Goal: Task Accomplishment & Management: Manage account settings

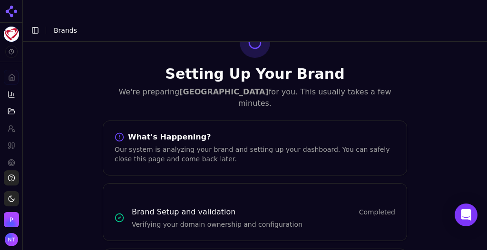
scroll to position [28, 0]
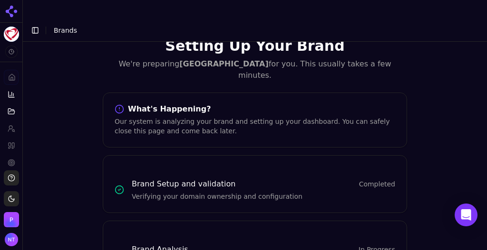
click at [33, 24] on button "Toggle Sidebar" at bounding box center [35, 30] width 13 height 13
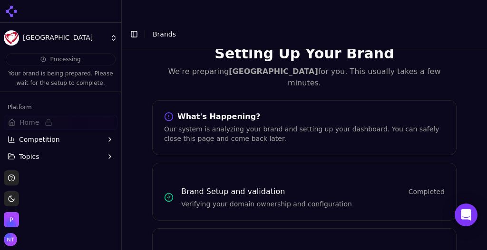
click at [155, 30] on span "Brands" at bounding box center [164, 34] width 23 height 8
click at [132, 28] on button "Toggle Sidebar" at bounding box center [133, 34] width 13 height 13
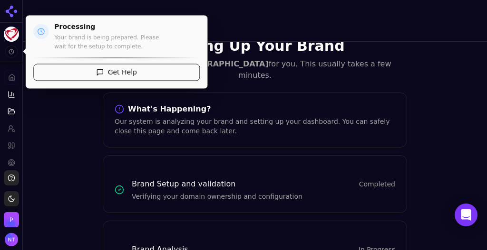
click at [10, 49] on span at bounding box center [11, 52] width 12 height 12
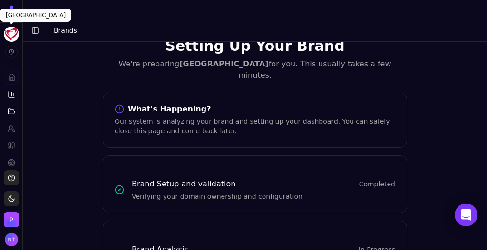
click at [11, 39] on html "Minneapolis Heart Institute Platform Home Competition Topics Prompts Citations …" at bounding box center [243, 134] width 487 height 269
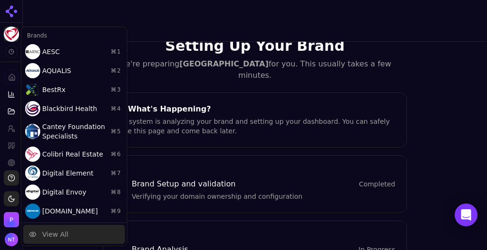
click at [58, 234] on div "View All" at bounding box center [55, 235] width 26 height 10
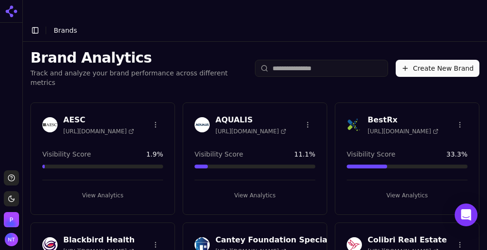
scroll to position [2, 0]
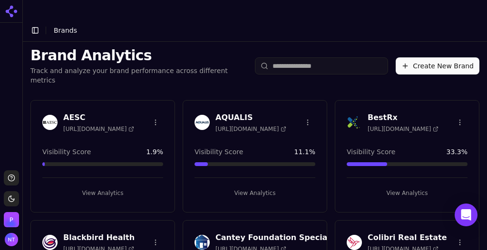
click at [153, 94] on html "Support Toggle theme Perrill Toggle Sidebar Brands Brand Analytics Track and an…" at bounding box center [243, 134] width 487 height 269
click at [147, 113] on div "Delete Brand" at bounding box center [131, 112] width 56 height 15
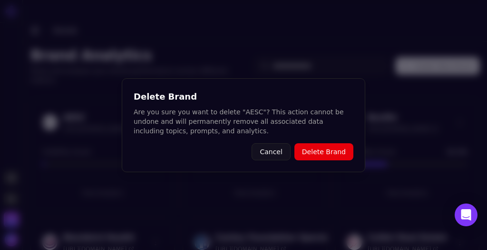
click at [337, 157] on button "Delete Brand" at bounding box center [323, 152] width 59 height 17
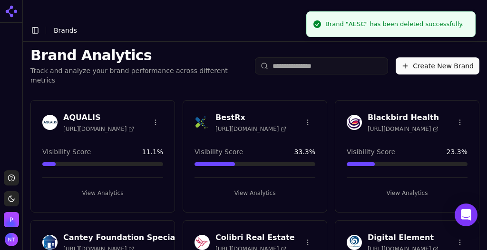
click at [453, 92] on html "Support Toggle theme Perrill Toggle Sidebar Brands Brand Analytics Track and an…" at bounding box center [243, 134] width 487 height 269
click at [421, 113] on div "Delete Brand" at bounding box center [432, 112] width 56 height 15
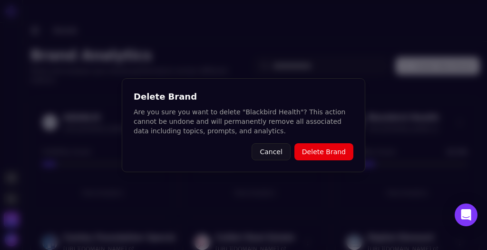
click at [326, 150] on button "Delete Brand" at bounding box center [323, 152] width 59 height 17
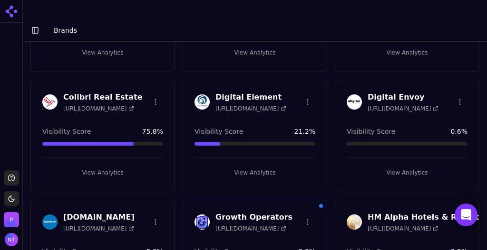
scroll to position [201, 0]
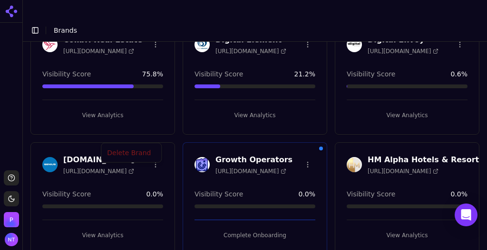
click at [149, 135] on html "Support Toggle theme Perrill Toggle Sidebar Brands Brand Analytics Track and an…" at bounding box center [243, 134] width 487 height 269
click at [142, 152] on div "Delete Brand" at bounding box center [131, 153] width 56 height 15
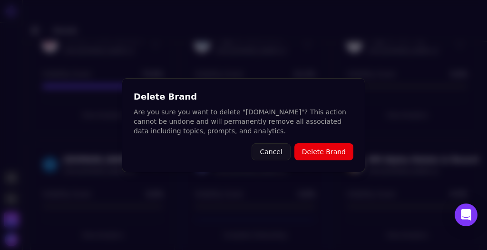
click at [323, 156] on button "Delete Brand" at bounding box center [323, 152] width 59 height 17
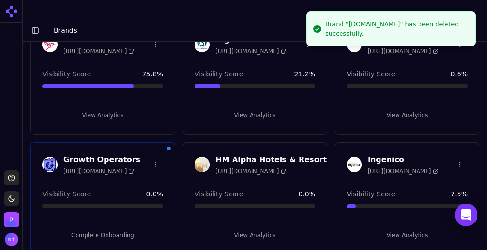
click at [310, 135] on html "Support Toggle theme Perrill Toggle Sidebar Brands Brand Analytics Track and an…" at bounding box center [243, 134] width 487 height 269
click at [296, 151] on div "Delete Brand" at bounding box center [292, 153] width 56 height 15
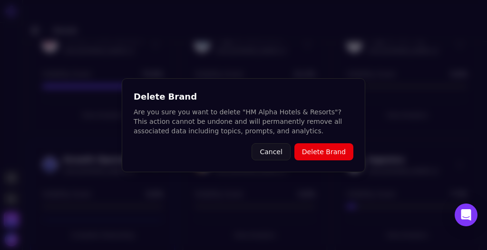
click at [333, 157] on button "Delete Brand" at bounding box center [323, 152] width 59 height 17
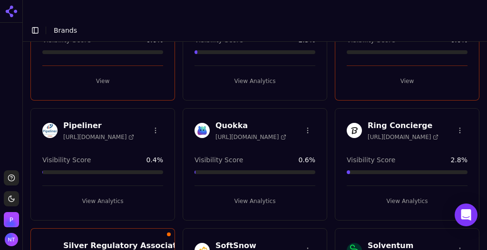
scroll to position [717, 0]
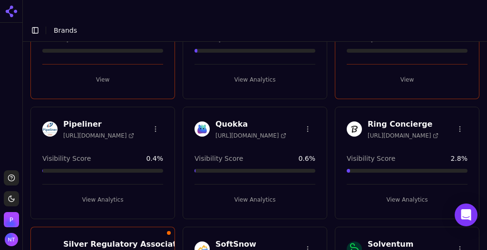
click at [154, 99] on html "Support Toggle theme Perrill Toggle Sidebar Brands Brand Analytics Track and an…" at bounding box center [243, 134] width 487 height 269
click at [145, 114] on div "Delete Brand" at bounding box center [131, 115] width 56 height 15
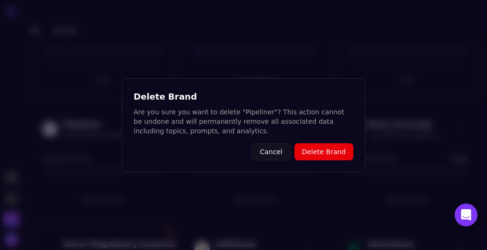
click at [310, 148] on button "Delete Brand" at bounding box center [323, 152] width 59 height 17
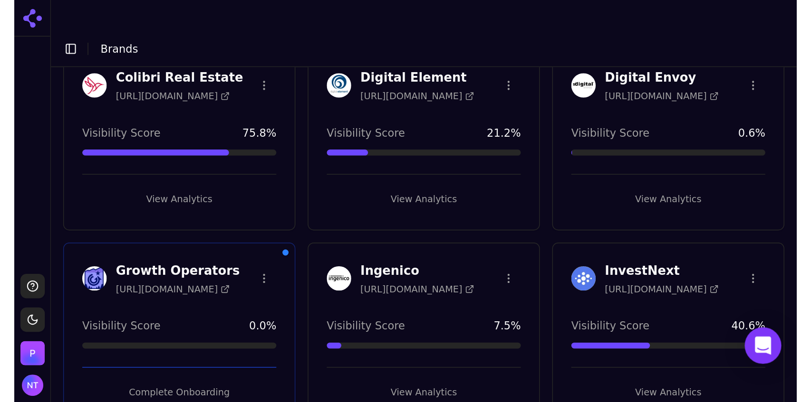
scroll to position [0, 0]
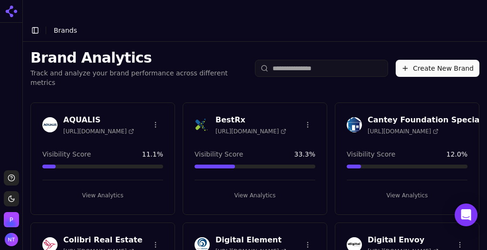
click at [429, 60] on button "Create New Brand" at bounding box center [437, 68] width 84 height 17
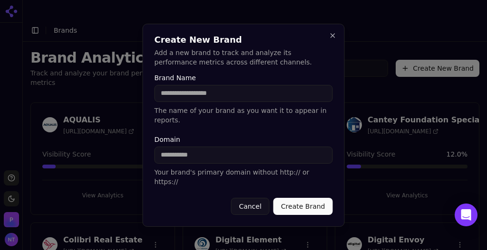
click at [184, 153] on input "Domain" at bounding box center [243, 155] width 178 height 17
paste input "**********"
type input "**********"
click at [200, 102] on input "Brand Name" at bounding box center [243, 93] width 178 height 17
type input "******"
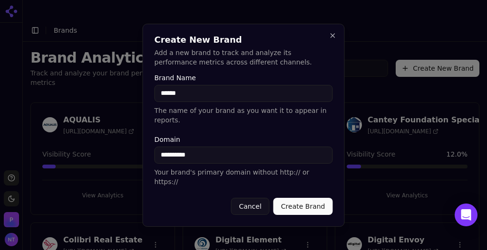
click at [287, 198] on button "Create Brand" at bounding box center [302, 206] width 59 height 17
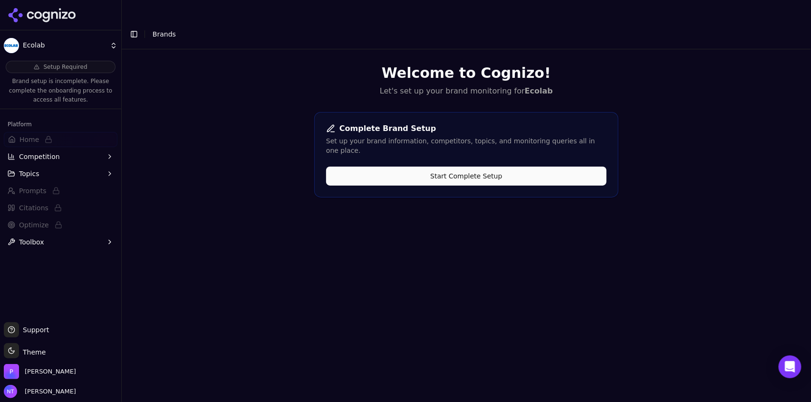
click at [386, 167] on button "Start Complete Setup" at bounding box center [466, 176] width 280 height 19
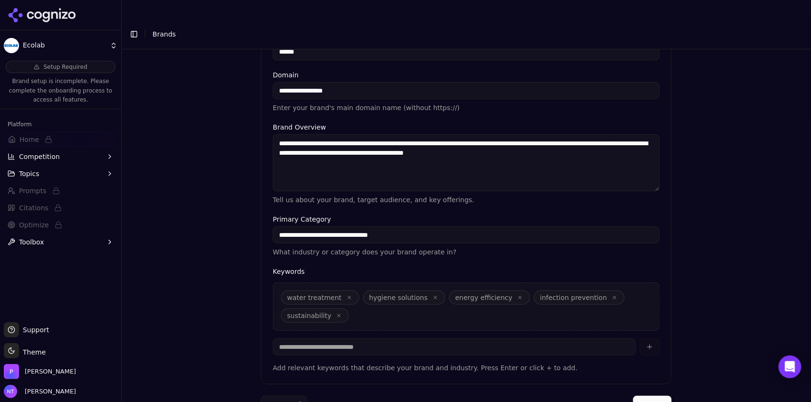
scroll to position [211, 0]
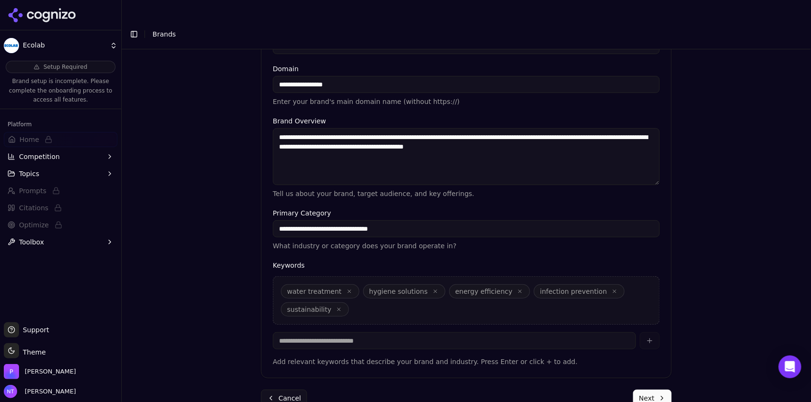
click at [486, 250] on button "Next" at bounding box center [652, 398] width 38 height 17
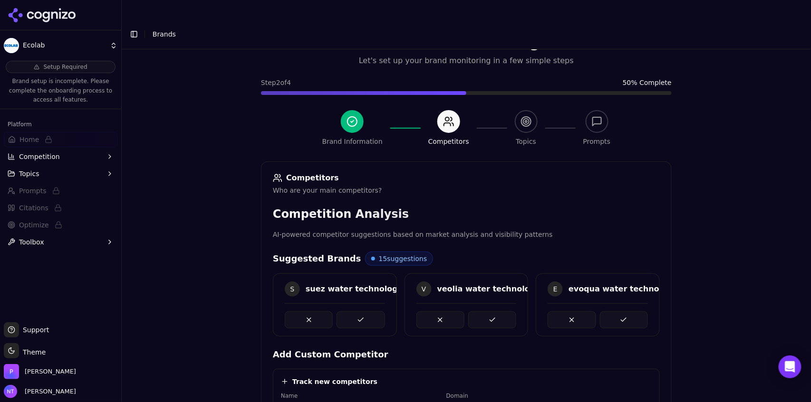
scroll to position [209, 0]
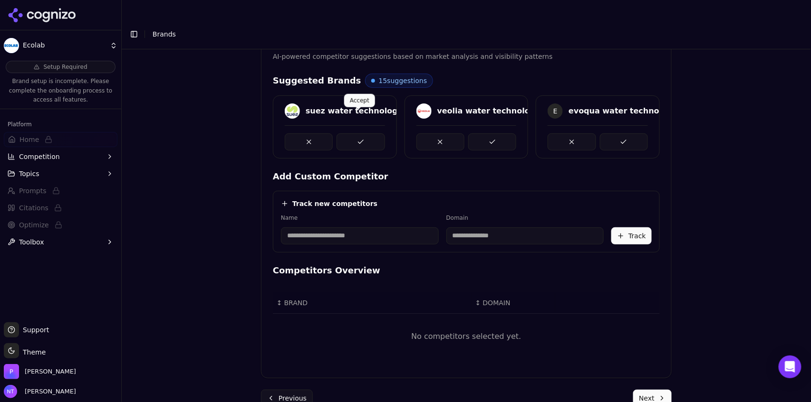
click at [356, 134] on button at bounding box center [360, 142] width 48 height 17
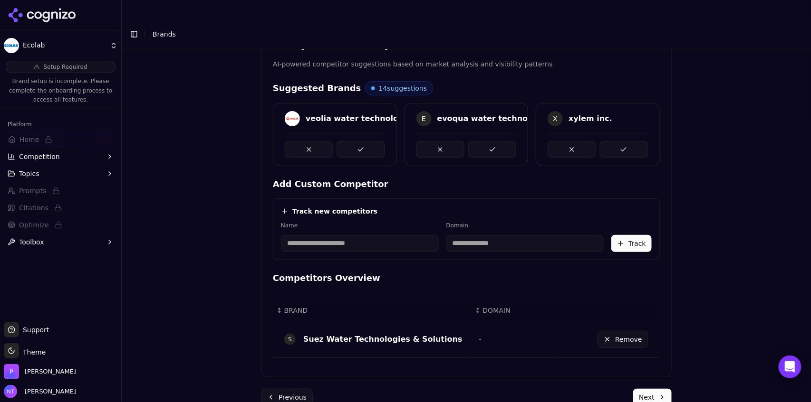
scroll to position [200, 0]
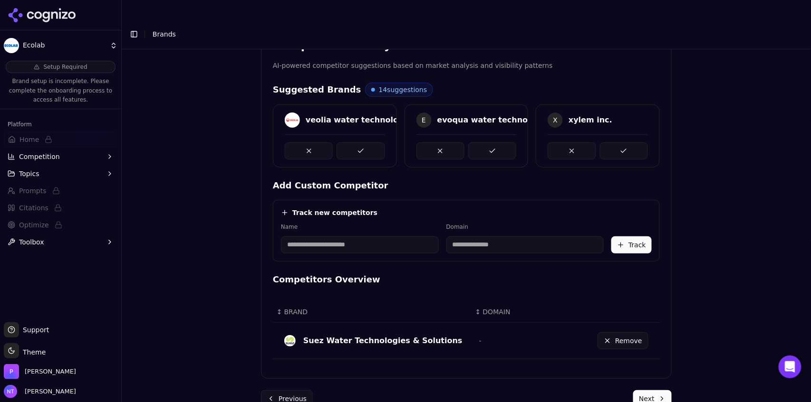
click at [356, 143] on button at bounding box center [360, 151] width 48 height 17
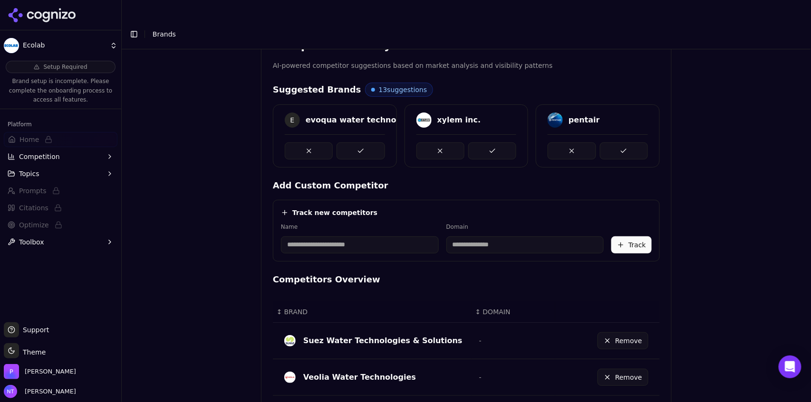
click at [356, 143] on button at bounding box center [360, 151] width 48 height 17
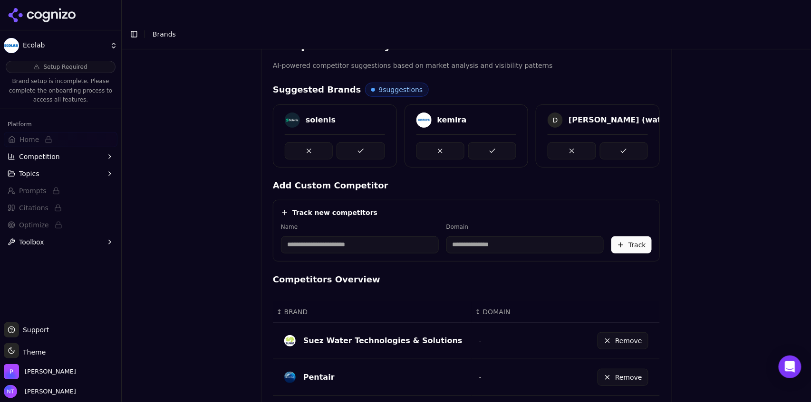
click at [356, 143] on button at bounding box center [360, 151] width 48 height 17
click at [356, 143] on div at bounding box center [335, 151] width 100 height 17
click at [356, 143] on button at bounding box center [360, 151] width 48 height 17
click at [357, 143] on button at bounding box center [360, 151] width 48 height 17
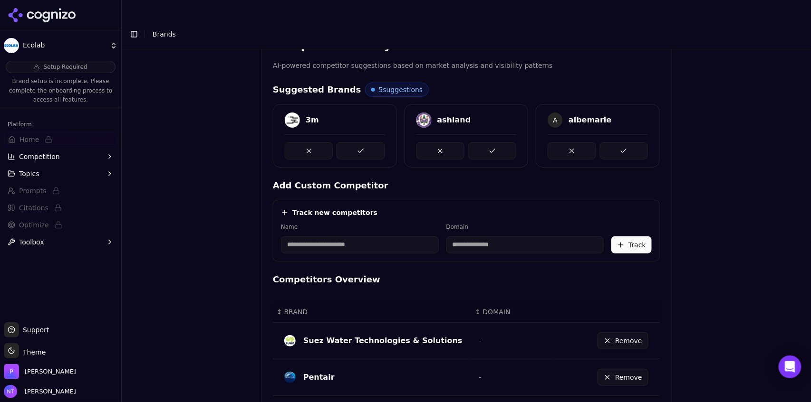
click at [357, 143] on button at bounding box center [360, 151] width 48 height 17
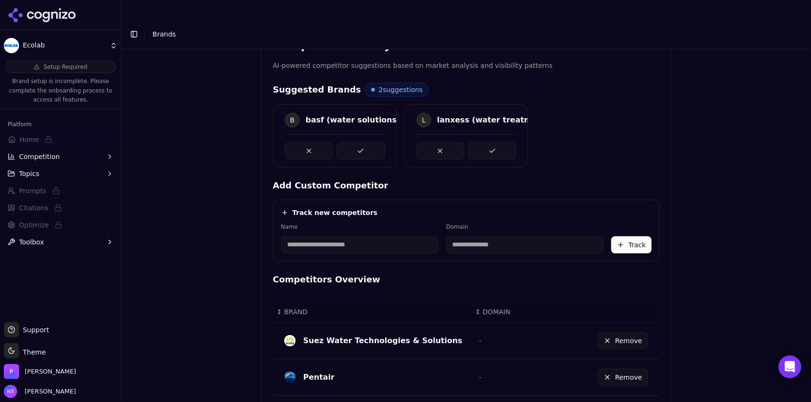
click at [357, 143] on button at bounding box center [360, 151] width 48 height 17
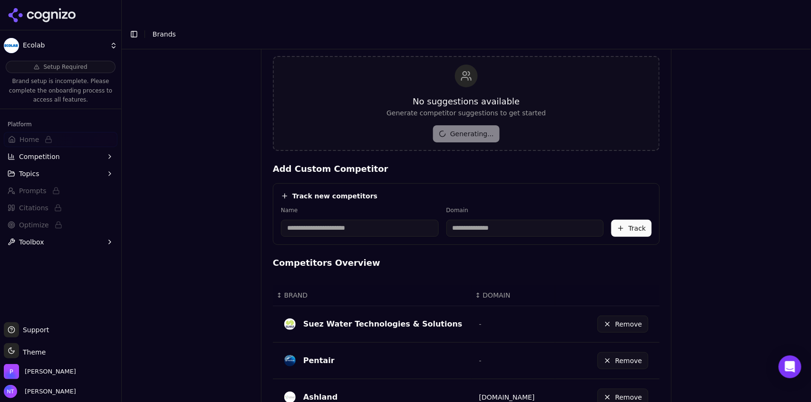
scroll to position [544, 0]
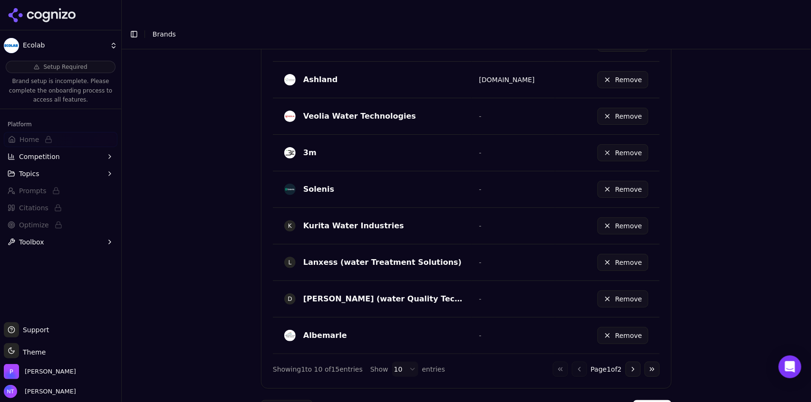
click at [486, 250] on button "Next" at bounding box center [652, 409] width 38 height 17
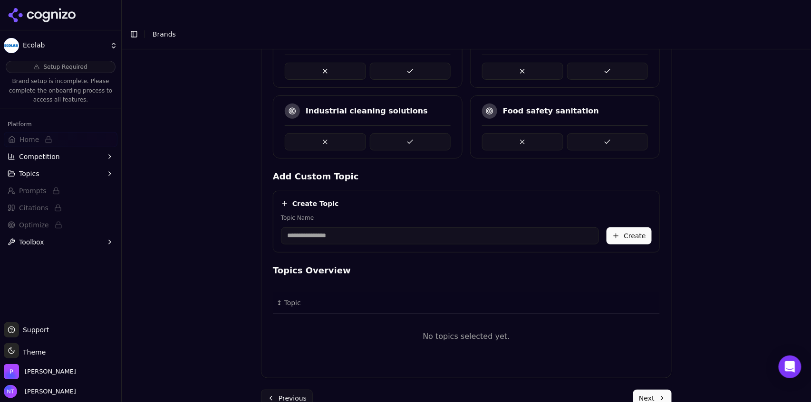
scroll to position [185, 0]
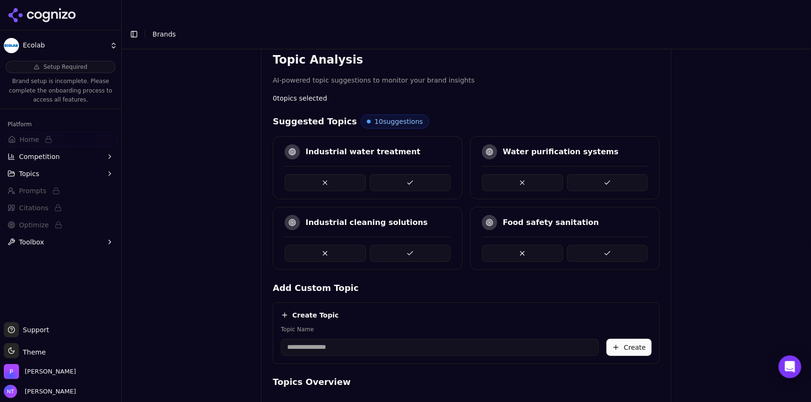
click at [397, 174] on button at bounding box center [410, 182] width 81 height 17
click at [401, 171] on div "Industrial cleaning solutions" at bounding box center [368, 167] width 190 height 63
click at [401, 174] on button at bounding box center [410, 182] width 81 height 17
click at [486, 174] on button at bounding box center [522, 182] width 81 height 17
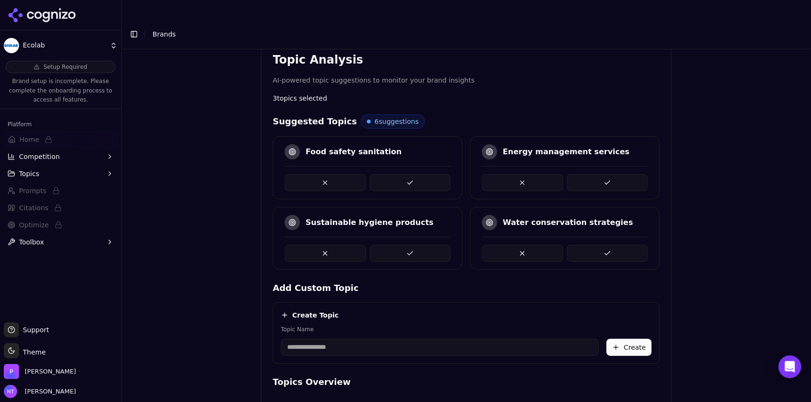
click at [486, 174] on button at bounding box center [522, 182] width 81 height 17
click at [486, 245] on button at bounding box center [522, 253] width 81 height 17
click at [486, 245] on button at bounding box center [607, 253] width 81 height 17
click at [404, 245] on button at bounding box center [410, 253] width 81 height 17
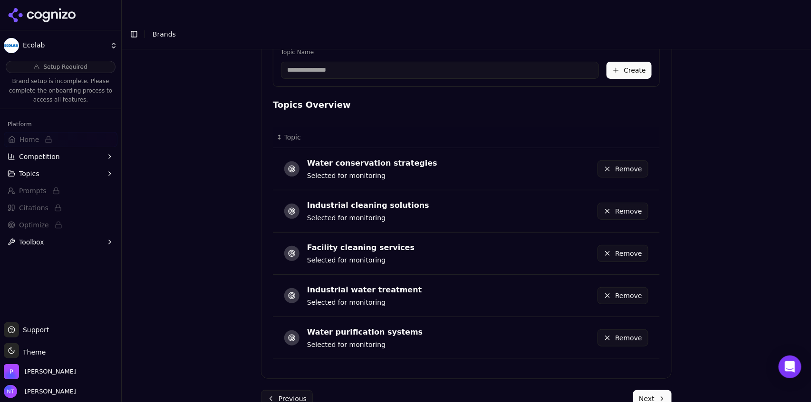
click at [486, 250] on button "Next" at bounding box center [652, 399] width 38 height 17
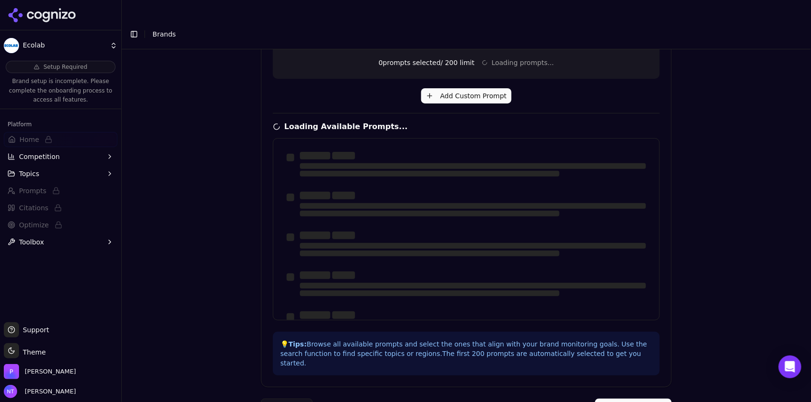
drag, startPoint x: 657, startPoint y: 254, endPoint x: 656, endPoint y: 281, distance: 27.6
click at [486, 250] on div at bounding box center [466, 229] width 387 height 182
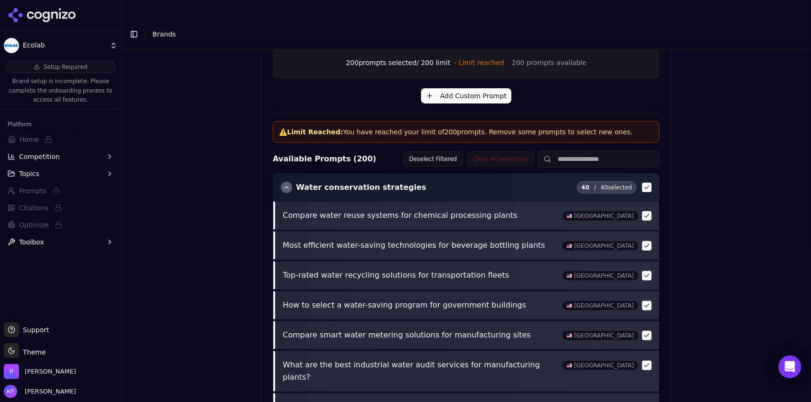
scroll to position [395, 0]
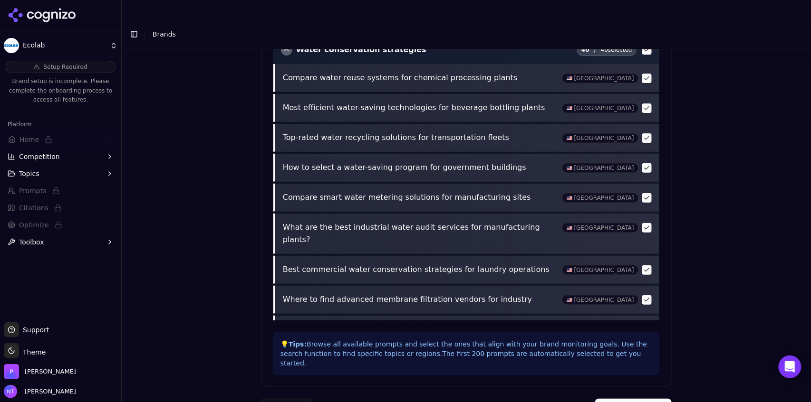
click at [486, 250] on button "Complete Setup" at bounding box center [633, 407] width 77 height 17
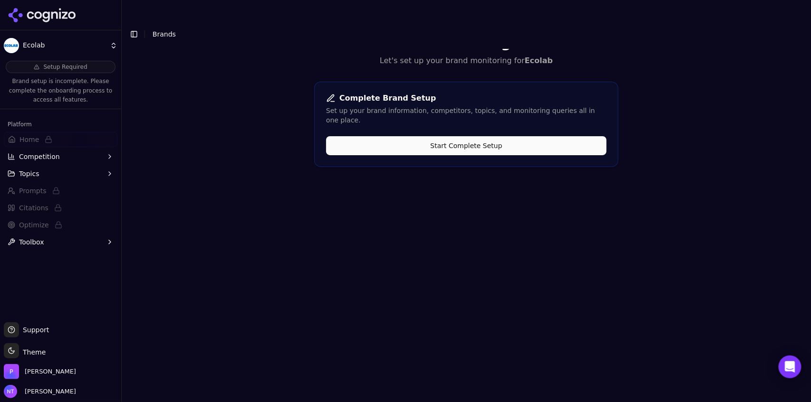
scroll to position [0, 0]
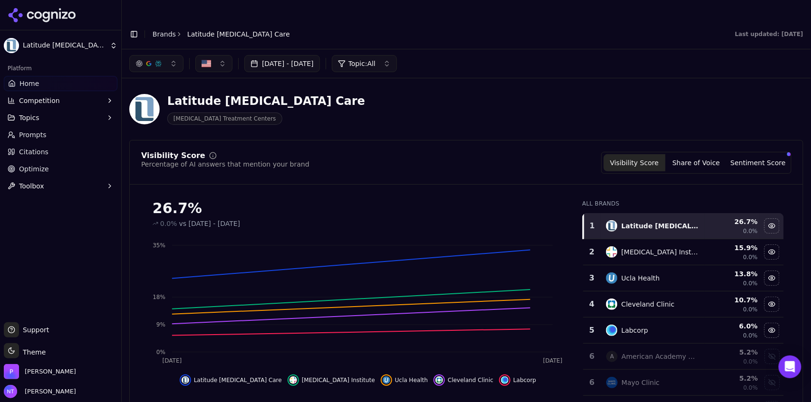
click at [132, 28] on button "Toggle Sidebar" at bounding box center [133, 34] width 13 height 13
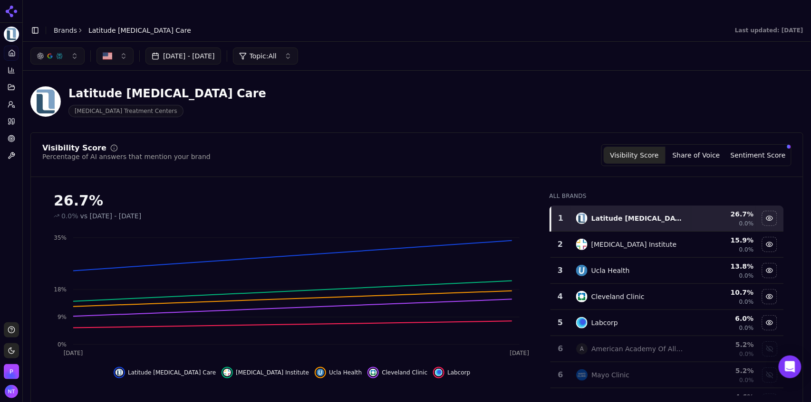
click at [55, 48] on button "button" at bounding box center [57, 56] width 54 height 17
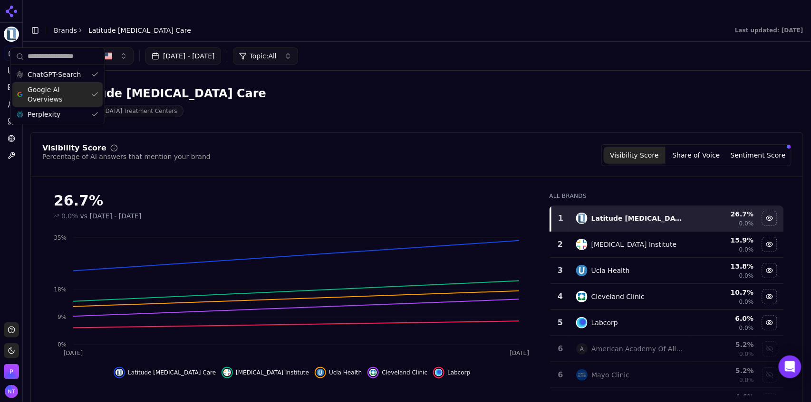
click at [62, 90] on span "Google AI Overviews" at bounding box center [58, 94] width 60 height 19
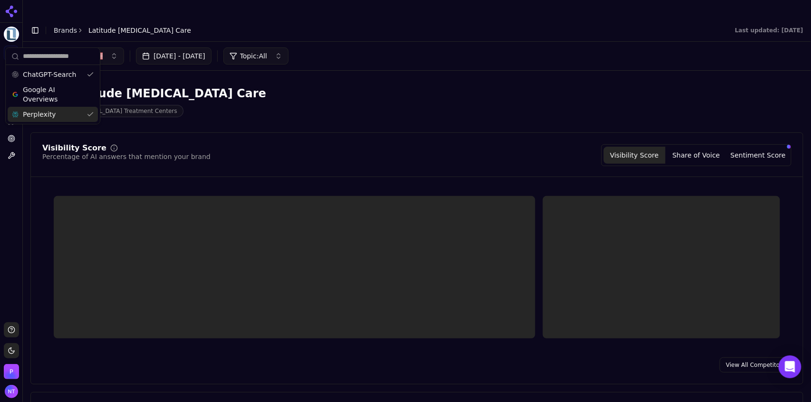
click at [62, 107] on div "Perplexity" at bounding box center [53, 114] width 90 height 15
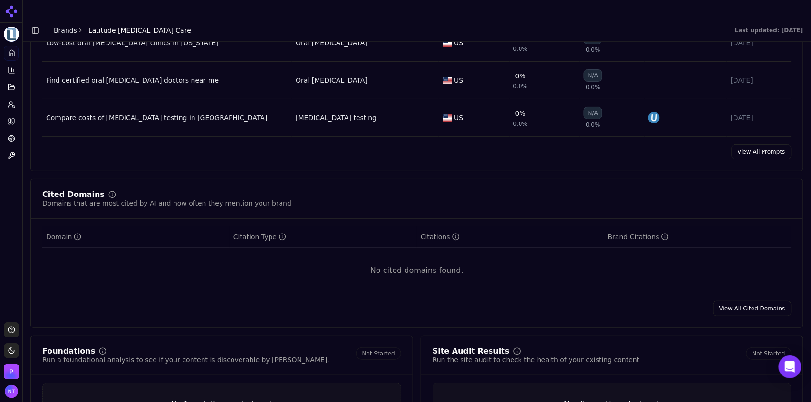
scroll to position [866, 0]
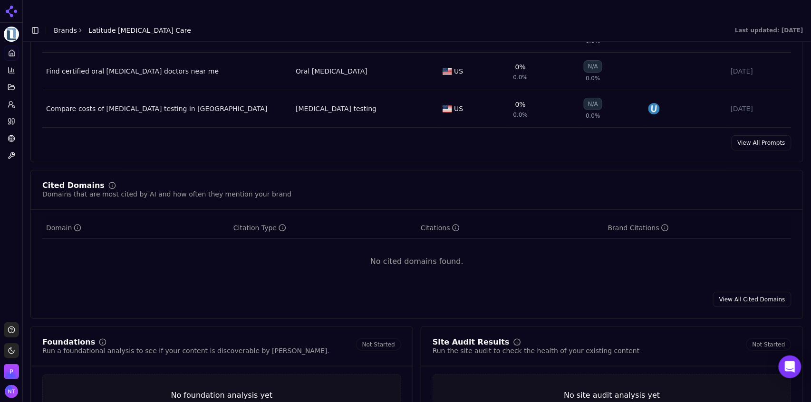
click at [739, 292] on link "View All Cited Domains" at bounding box center [752, 299] width 78 height 15
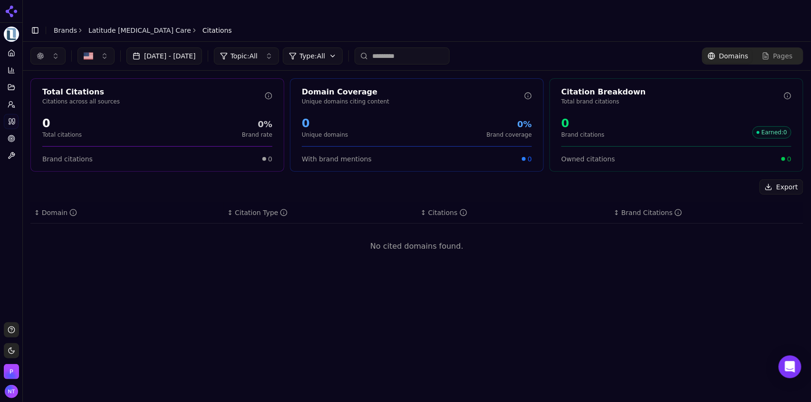
click at [51, 48] on button "button" at bounding box center [47, 56] width 35 height 17
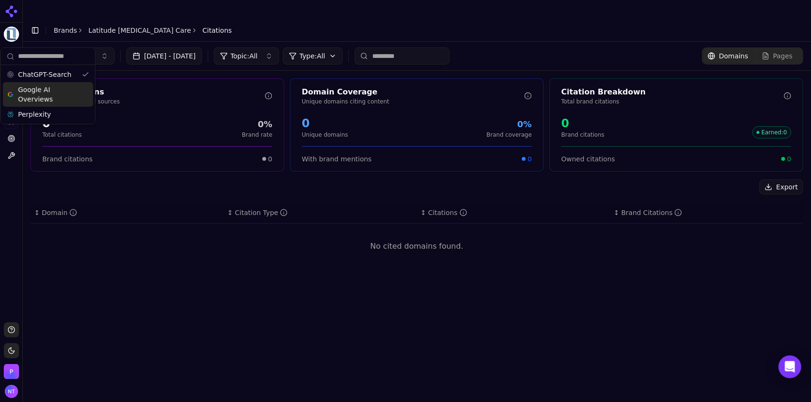
click at [46, 93] on span "Google AI Overviews" at bounding box center [48, 94] width 60 height 19
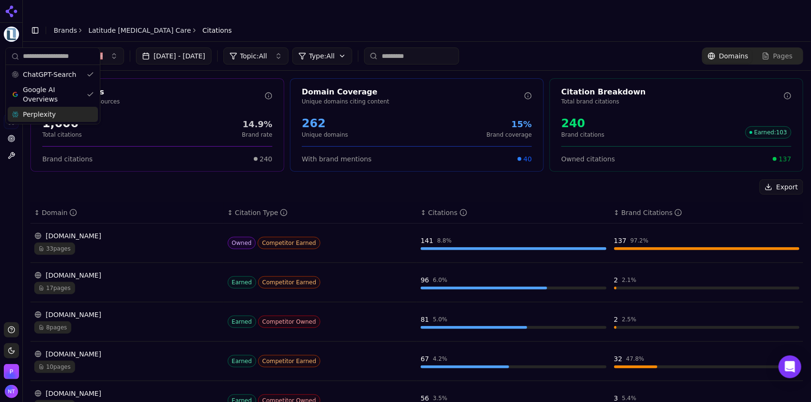
click at [47, 112] on span "Perplexity" at bounding box center [39, 115] width 33 height 10
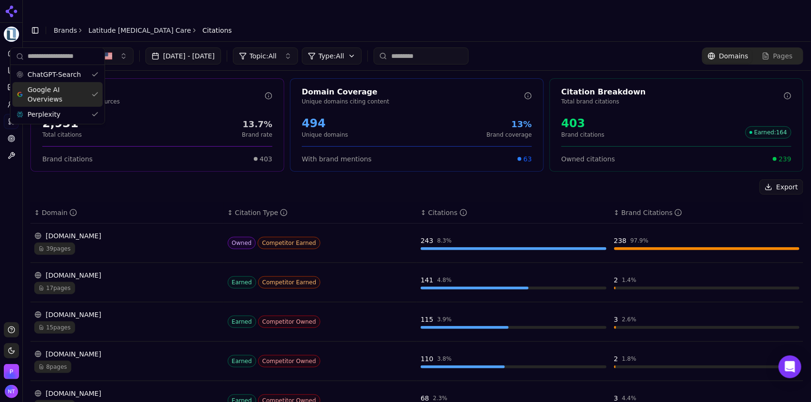
click at [408, 19] on header "Toggle Sidebar Brands Latitude Food Allergy Care Citations" at bounding box center [417, 30] width 788 height 23
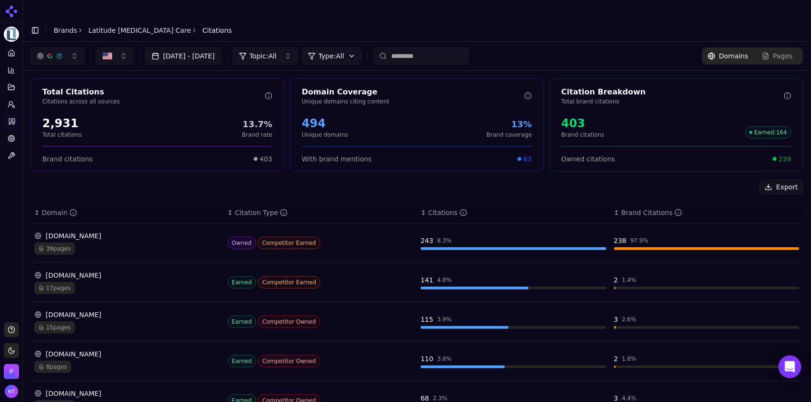
click at [70, 27] on link "Brands" at bounding box center [65, 31] width 23 height 8
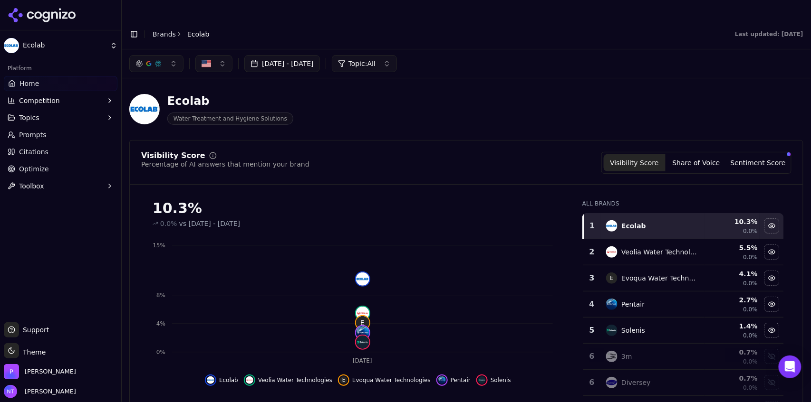
click at [167, 30] on link "Brands" at bounding box center [164, 34] width 23 height 8
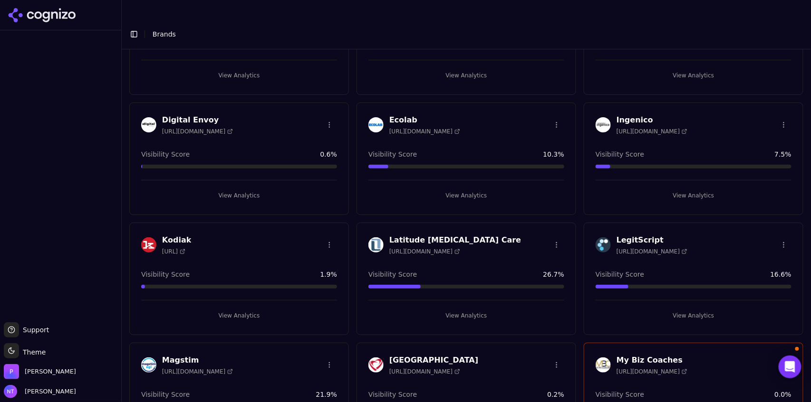
scroll to position [125, 0]
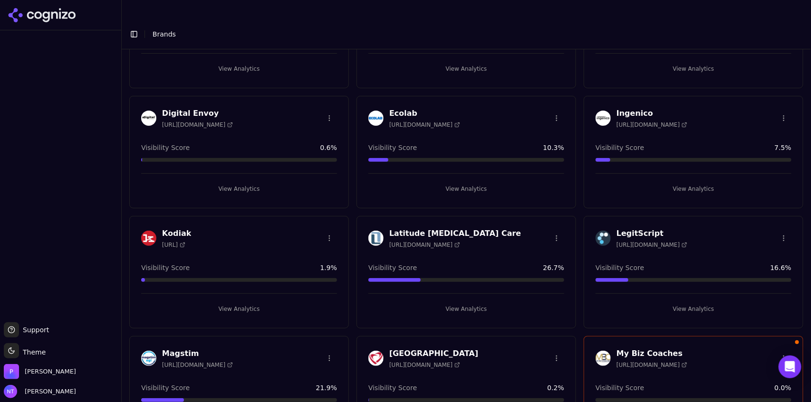
click at [470, 182] on button "View Analytics" at bounding box center [466, 189] width 196 height 15
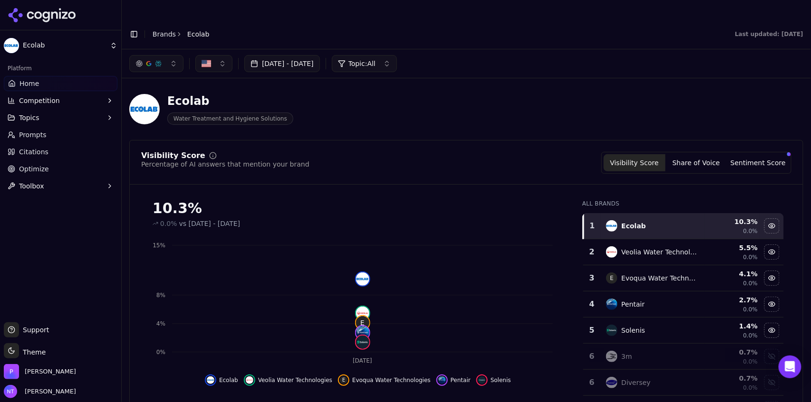
click at [67, 98] on button "Competition" at bounding box center [61, 100] width 114 height 15
click at [66, 145] on span "Explore" at bounding box center [60, 147] width 83 height 10
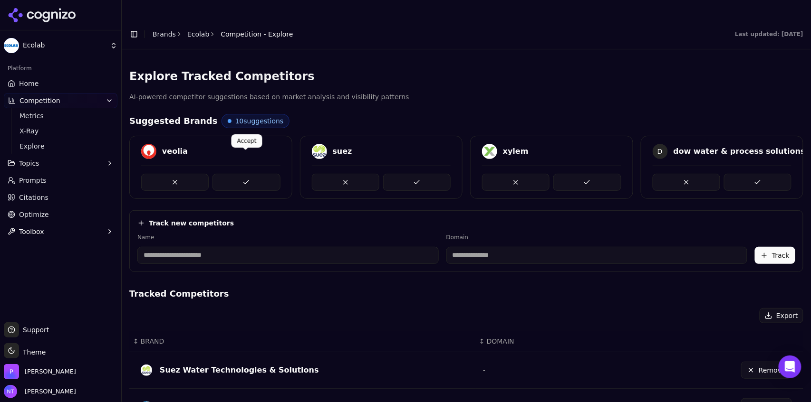
click at [247, 174] on button at bounding box center [245, 182] width 67 height 17
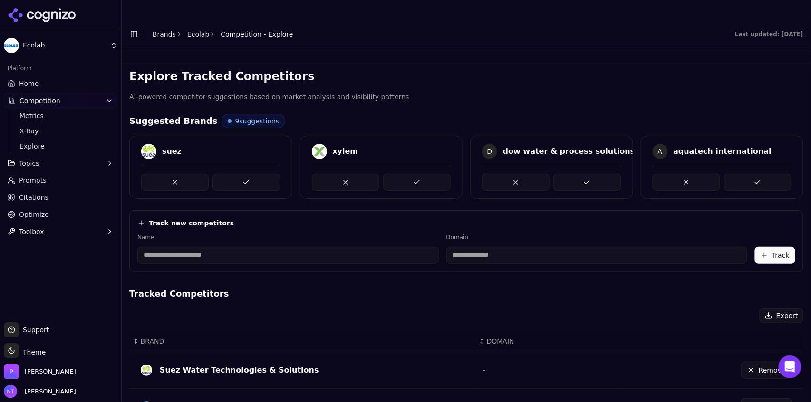
click at [247, 174] on button at bounding box center [245, 182] width 67 height 17
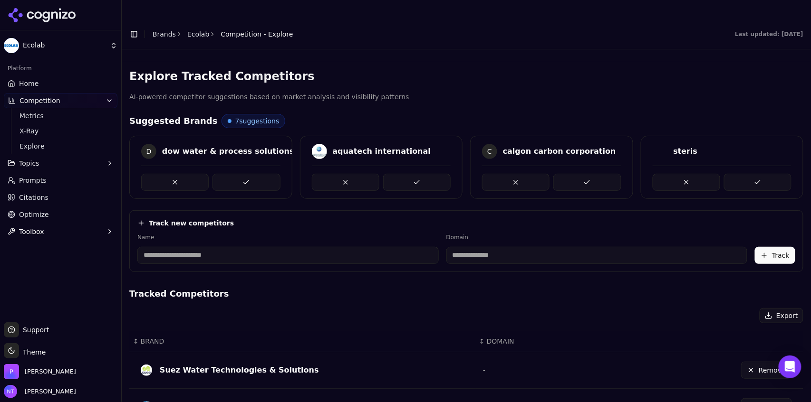
click at [247, 174] on button at bounding box center [245, 182] width 67 height 17
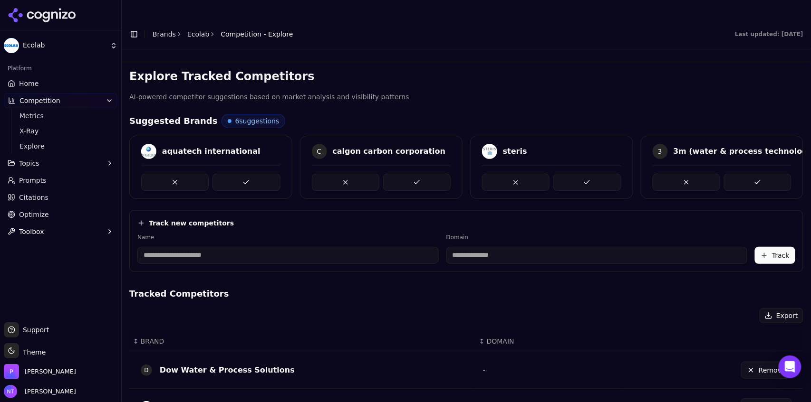
click at [247, 174] on button at bounding box center [245, 182] width 67 height 17
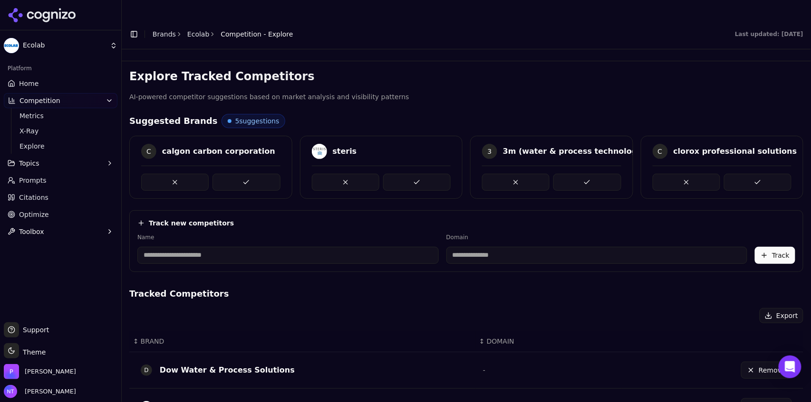
click at [247, 174] on button at bounding box center [245, 182] width 67 height 17
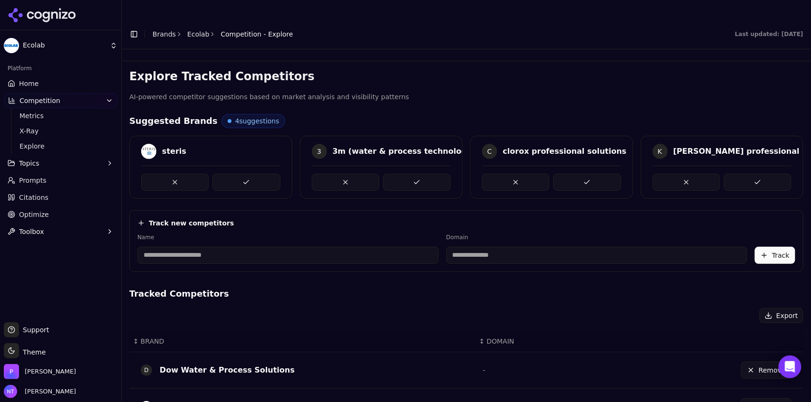
click at [247, 174] on button at bounding box center [245, 182] width 67 height 17
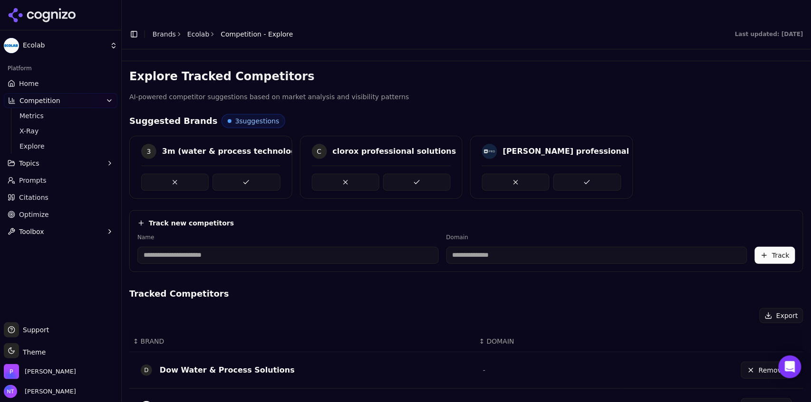
click at [247, 174] on button at bounding box center [245, 182] width 67 height 17
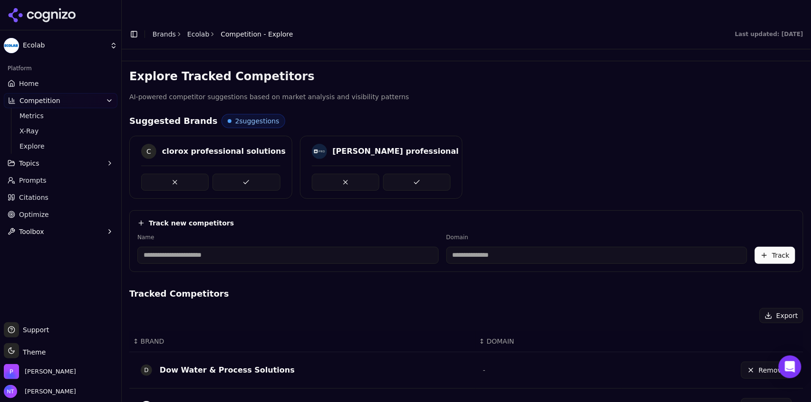
click at [247, 174] on button at bounding box center [245, 182] width 67 height 17
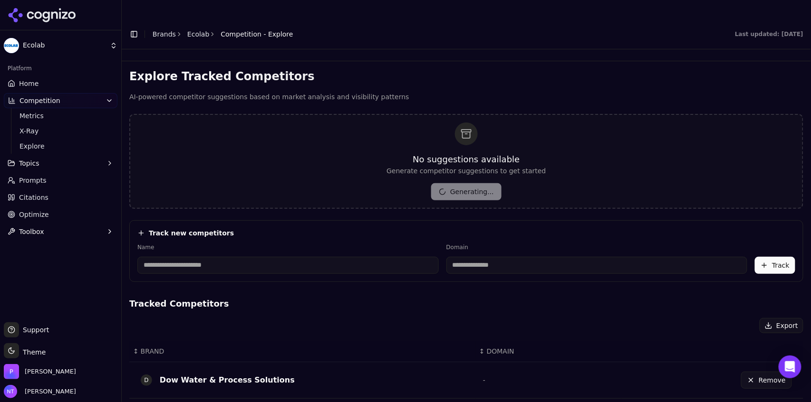
click at [163, 30] on link "Brands" at bounding box center [164, 34] width 23 height 8
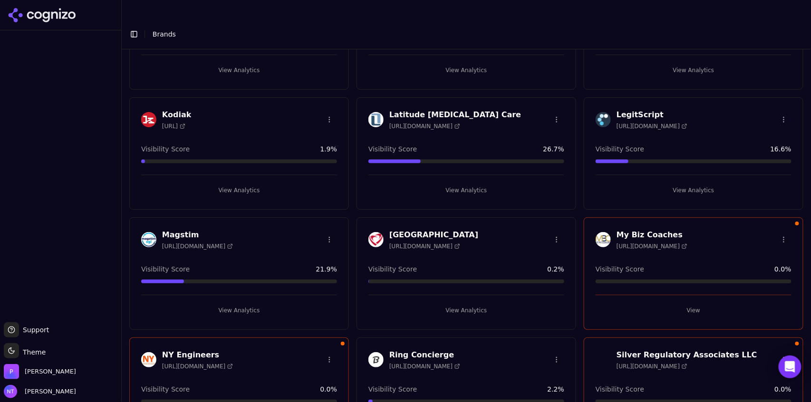
scroll to position [302, 0]
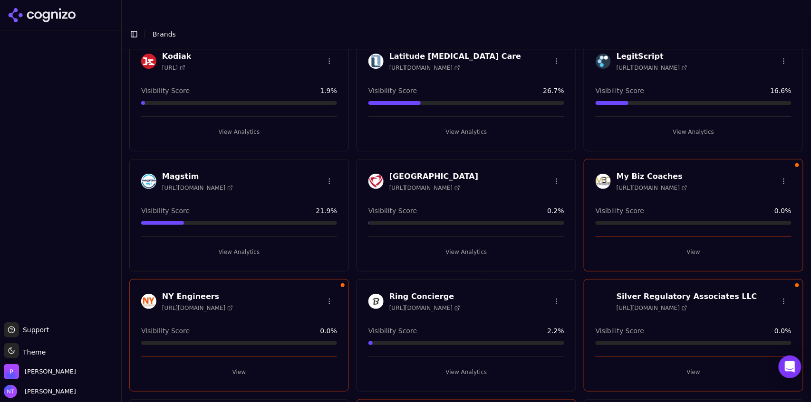
click at [450, 245] on button "View Analytics" at bounding box center [466, 252] width 196 height 15
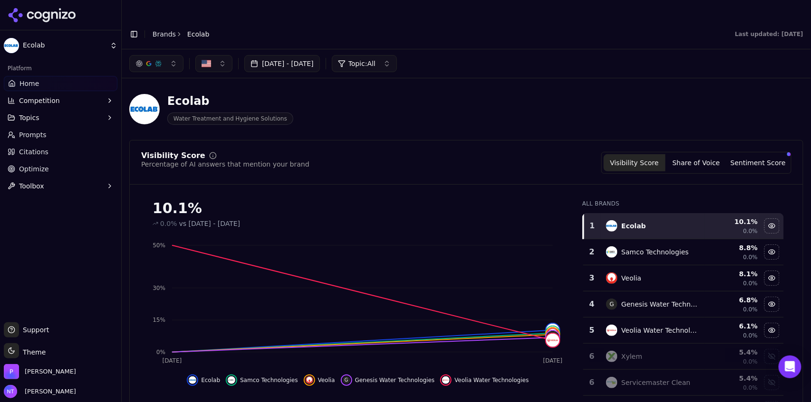
click at [136, 28] on button "Toggle Sidebar" at bounding box center [133, 34] width 13 height 13
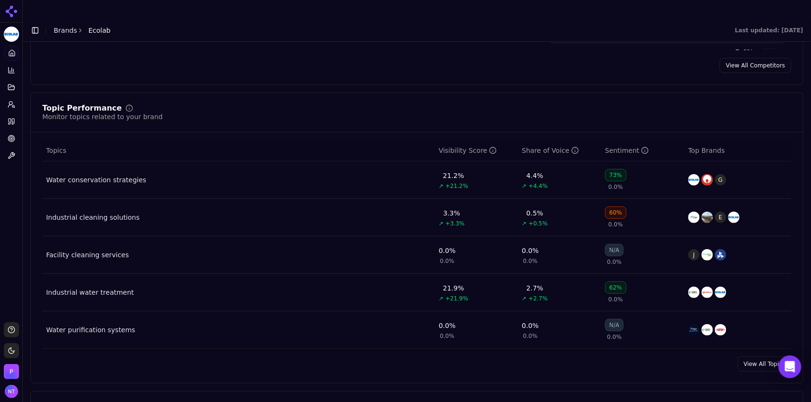
scroll to position [349, 0]
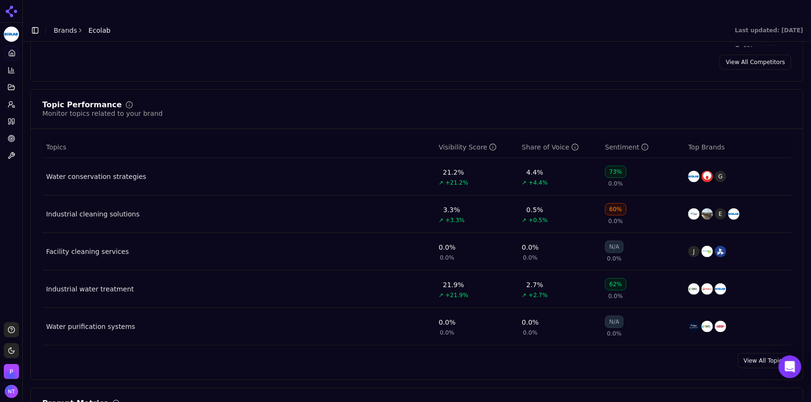
click at [91, 322] on div "Water purification systems" at bounding box center [90, 327] width 89 height 10
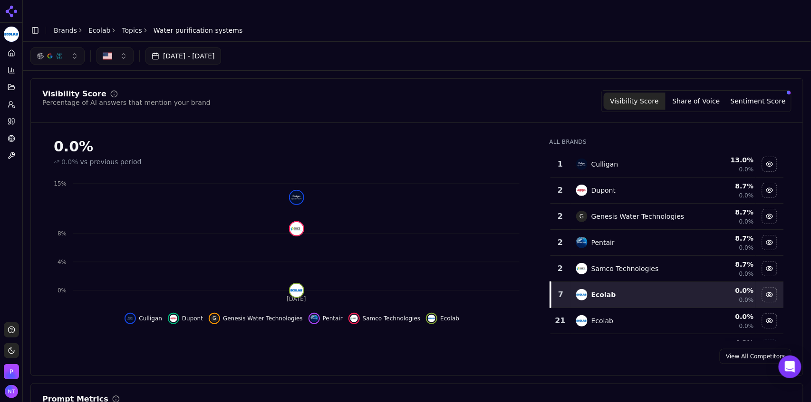
click at [129, 26] on link "Topics" at bounding box center [132, 31] width 20 height 10
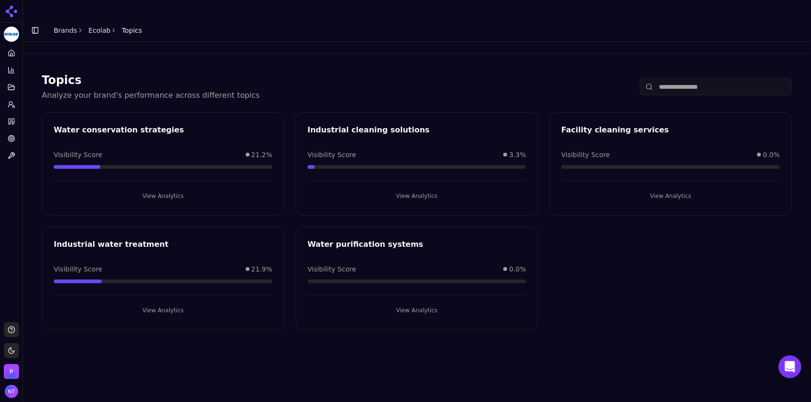
click at [96, 19] on header "Toggle Sidebar Brands Ecolab Topics" at bounding box center [417, 30] width 788 height 23
click at [97, 26] on link "Ecolab" at bounding box center [99, 31] width 22 height 10
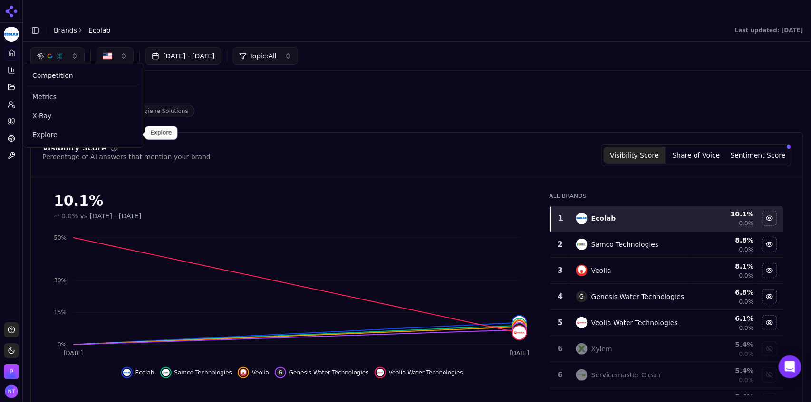
click at [53, 132] on span "Explore" at bounding box center [83, 135] width 102 height 10
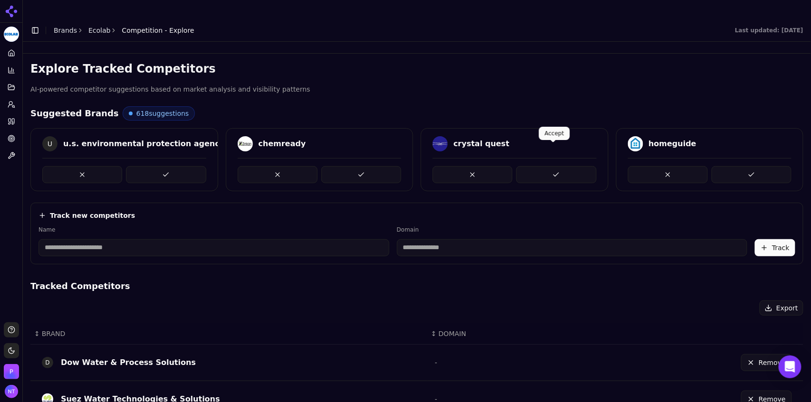
click at [560, 166] on button at bounding box center [556, 174] width 80 height 17
click at [355, 166] on button at bounding box center [361, 174] width 80 height 17
click at [209, 239] on input at bounding box center [213, 247] width 351 height 17
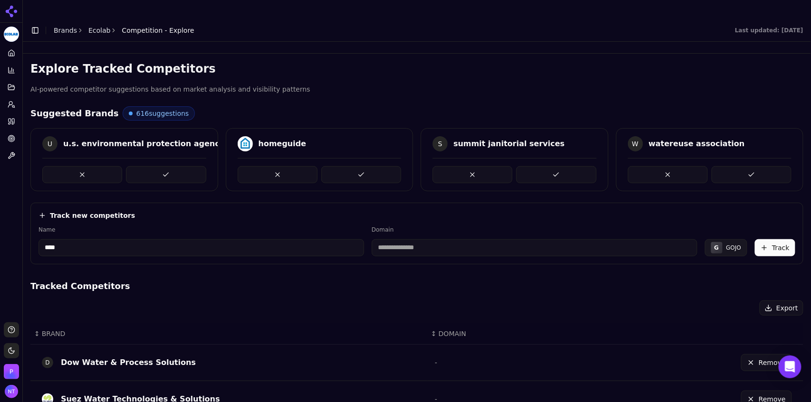
type input "****"
click at [495, 239] on input at bounding box center [535, 247] width 326 height 17
click at [380, 239] on input "**********" at bounding box center [509, 247] width 309 height 17
type input "********"
click at [766, 239] on button "Track" at bounding box center [775, 247] width 40 height 17
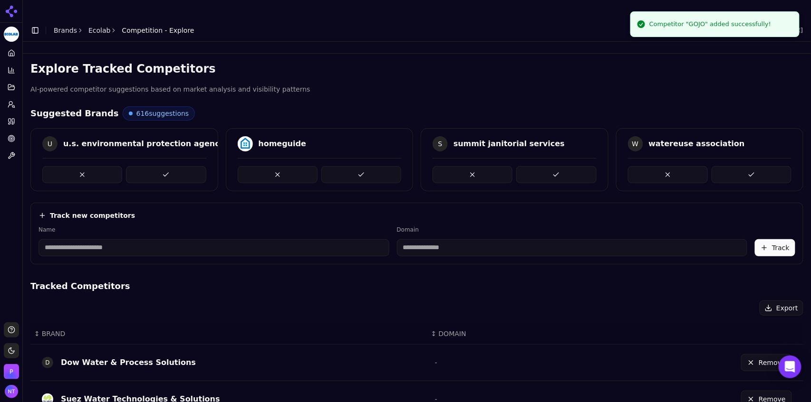
click at [108, 239] on input at bounding box center [213, 247] width 351 height 17
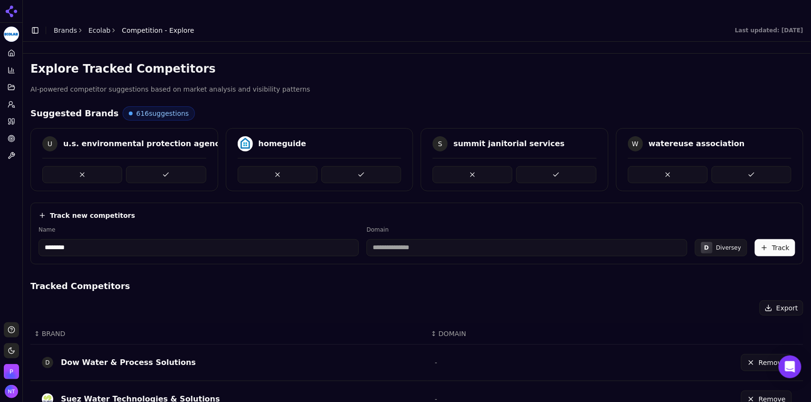
type input "********"
type input "**********"
click at [777, 239] on button "Track" at bounding box center [775, 247] width 40 height 17
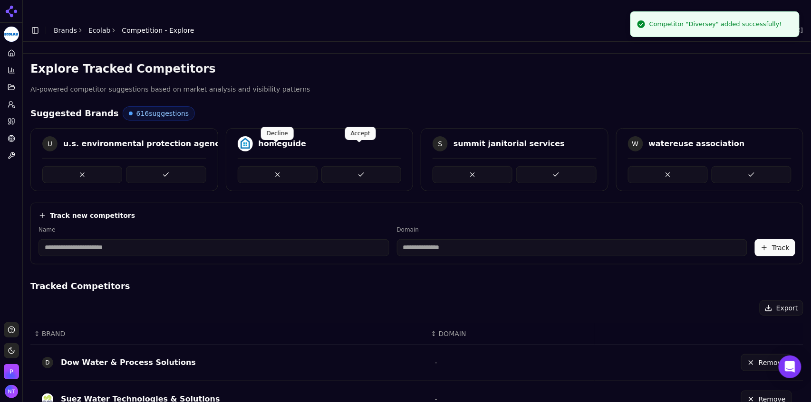
click at [338, 166] on button at bounding box center [361, 174] width 80 height 17
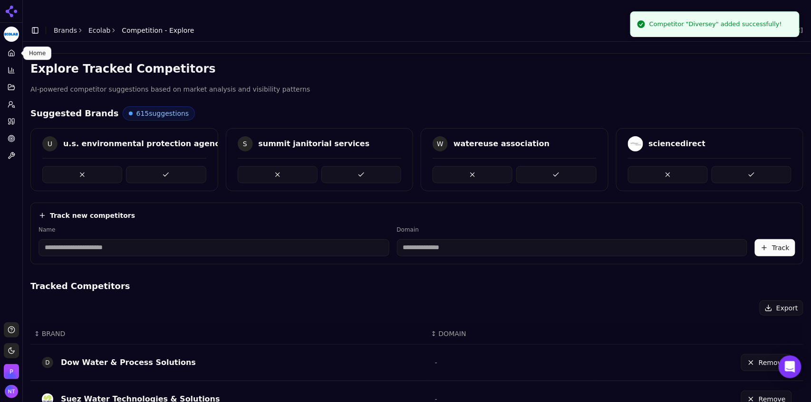
click at [8, 56] on icon at bounding box center [12, 53] width 8 height 8
